Goal: Find specific page/section: Find specific page/section

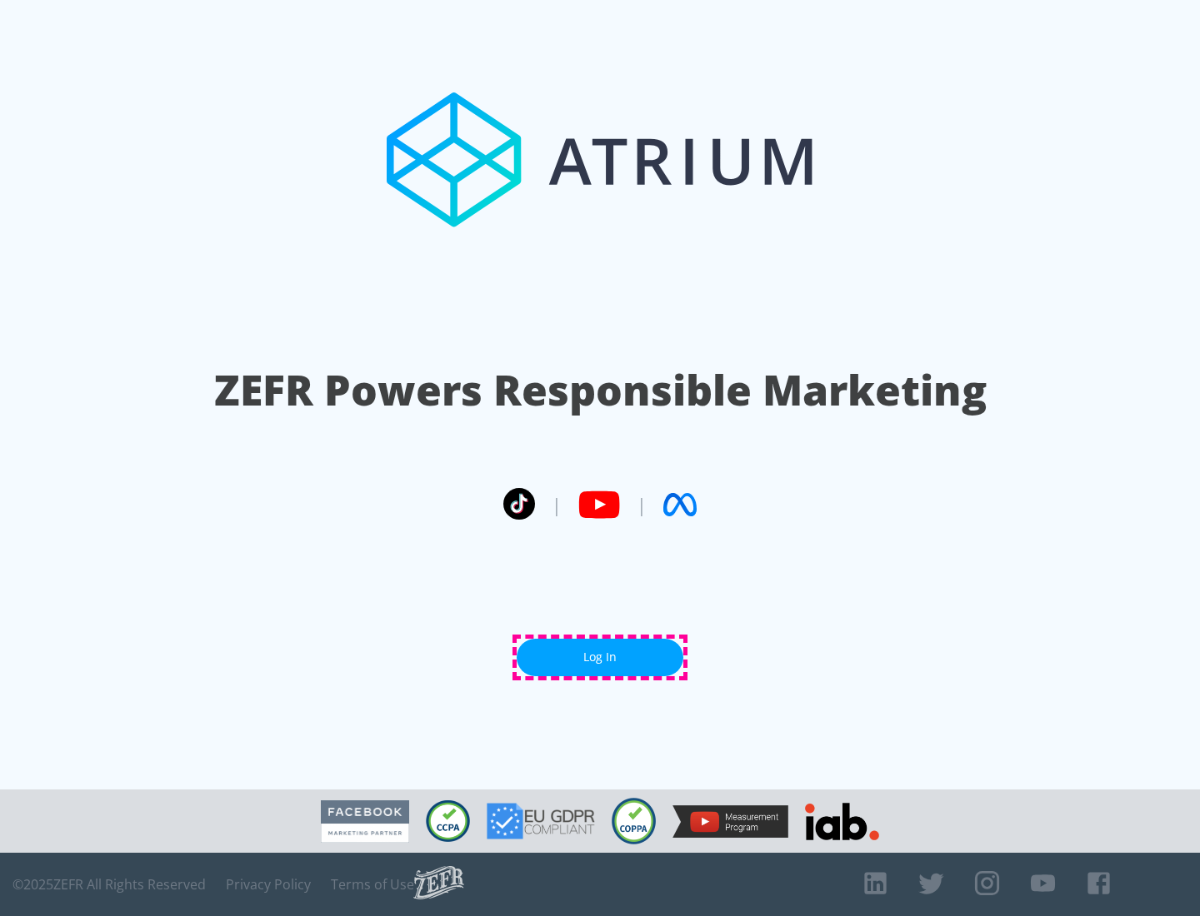
click at [600, 657] on link "Log In" at bounding box center [600, 657] width 167 height 37
